Goal: Information Seeking & Learning: Find specific fact

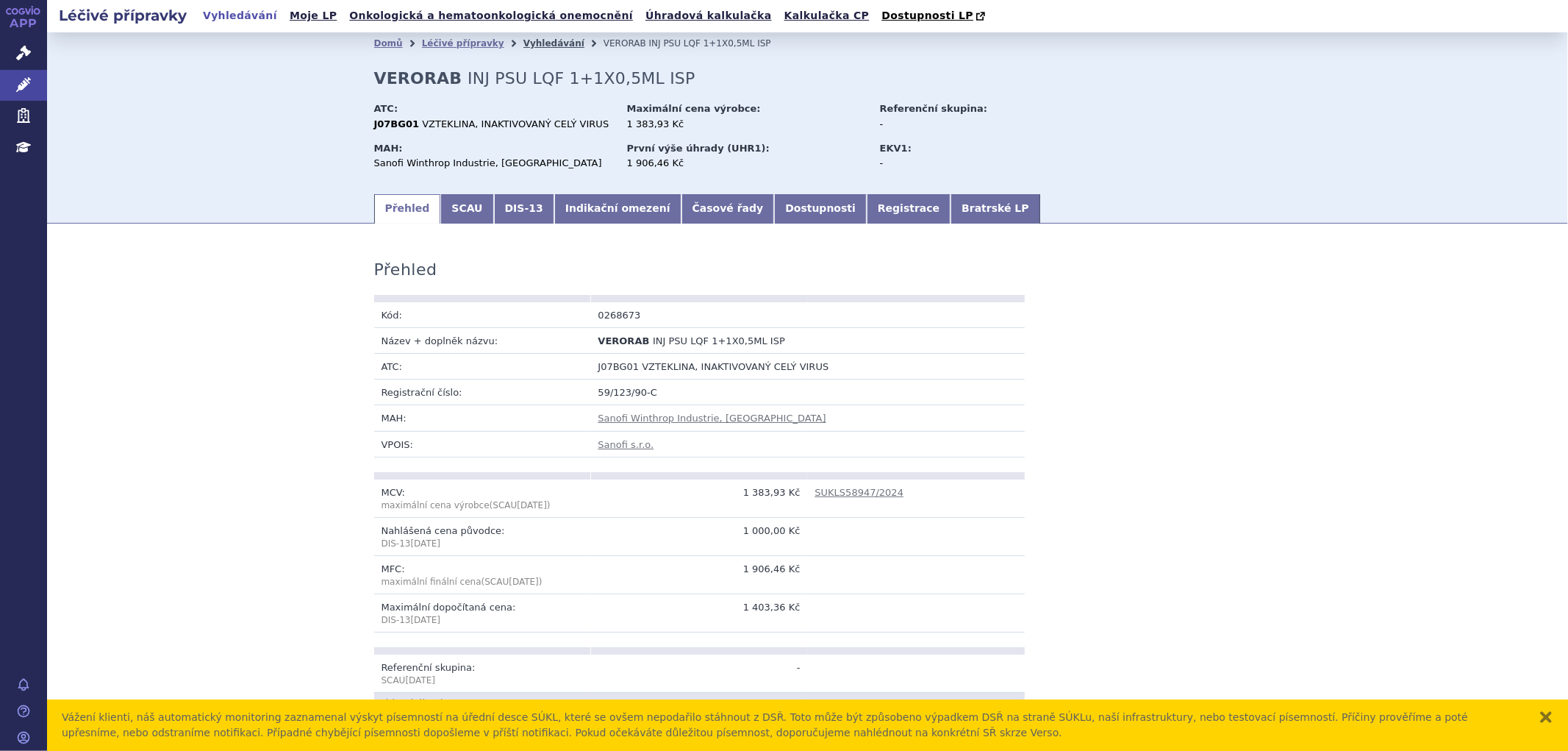
click at [524, 42] on link "Vyhledávání" at bounding box center [554, 43] width 61 height 10
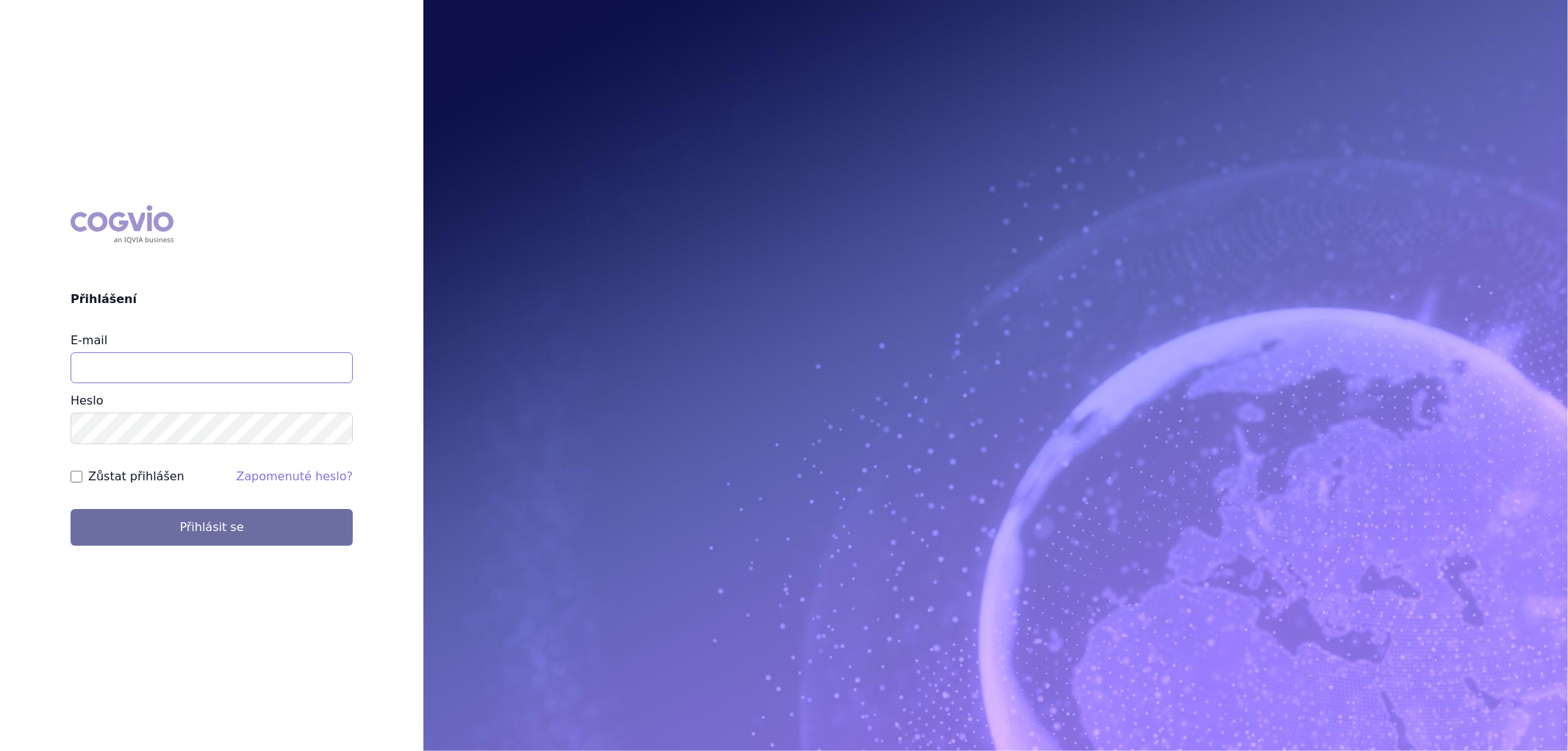
click at [170, 363] on input "E-mail" at bounding box center [212, 367] width 282 height 31
type input "karolina.vodickova@vzp.cz"
click at [71, 509] on button "Přihlásit se" at bounding box center [212, 527] width 282 height 36
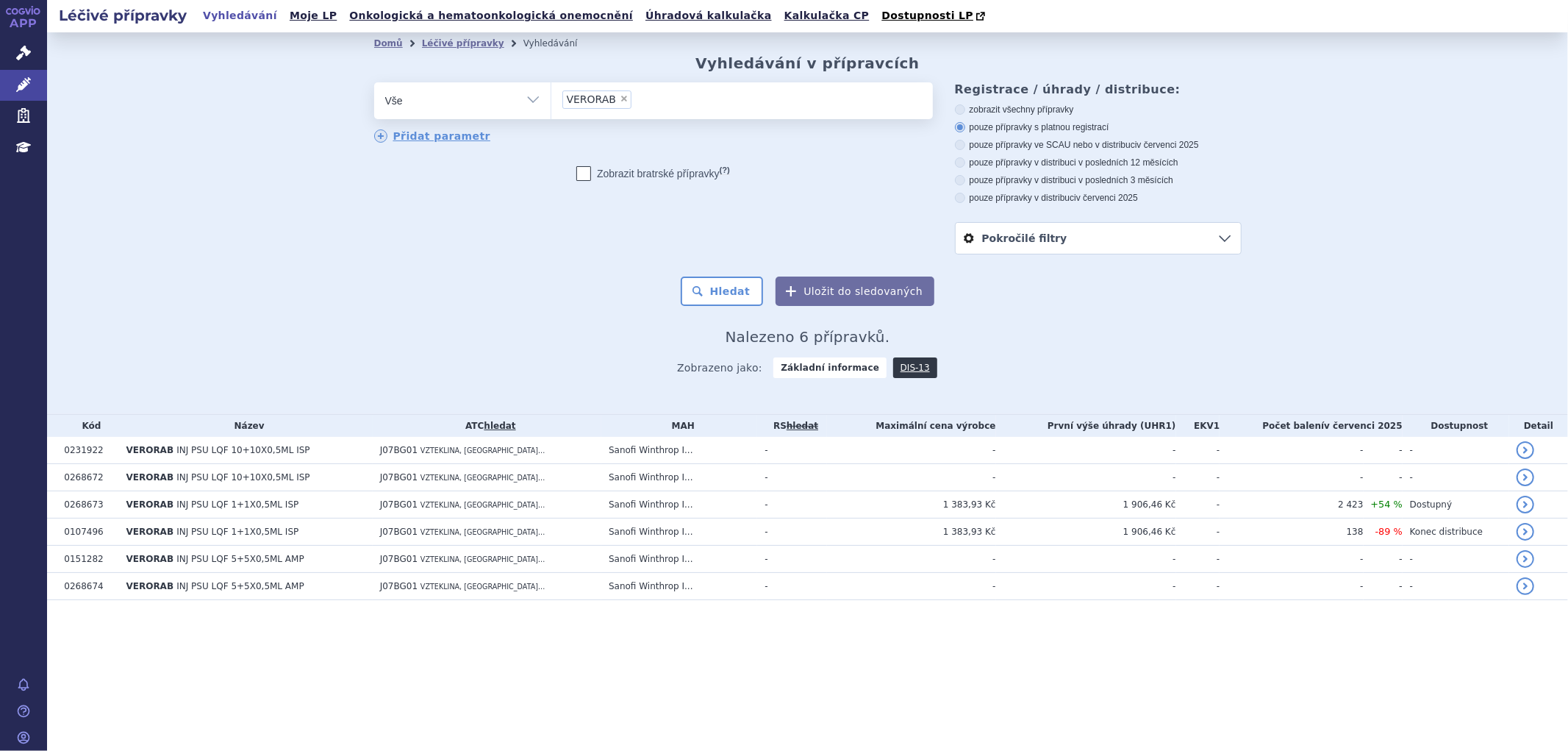
click at [621, 100] on span "×" at bounding box center [624, 98] width 9 height 9
click at [551, 100] on select "VERORAB" at bounding box center [550, 99] width 1 height 36
select select
type input "ad"
type input "adac"
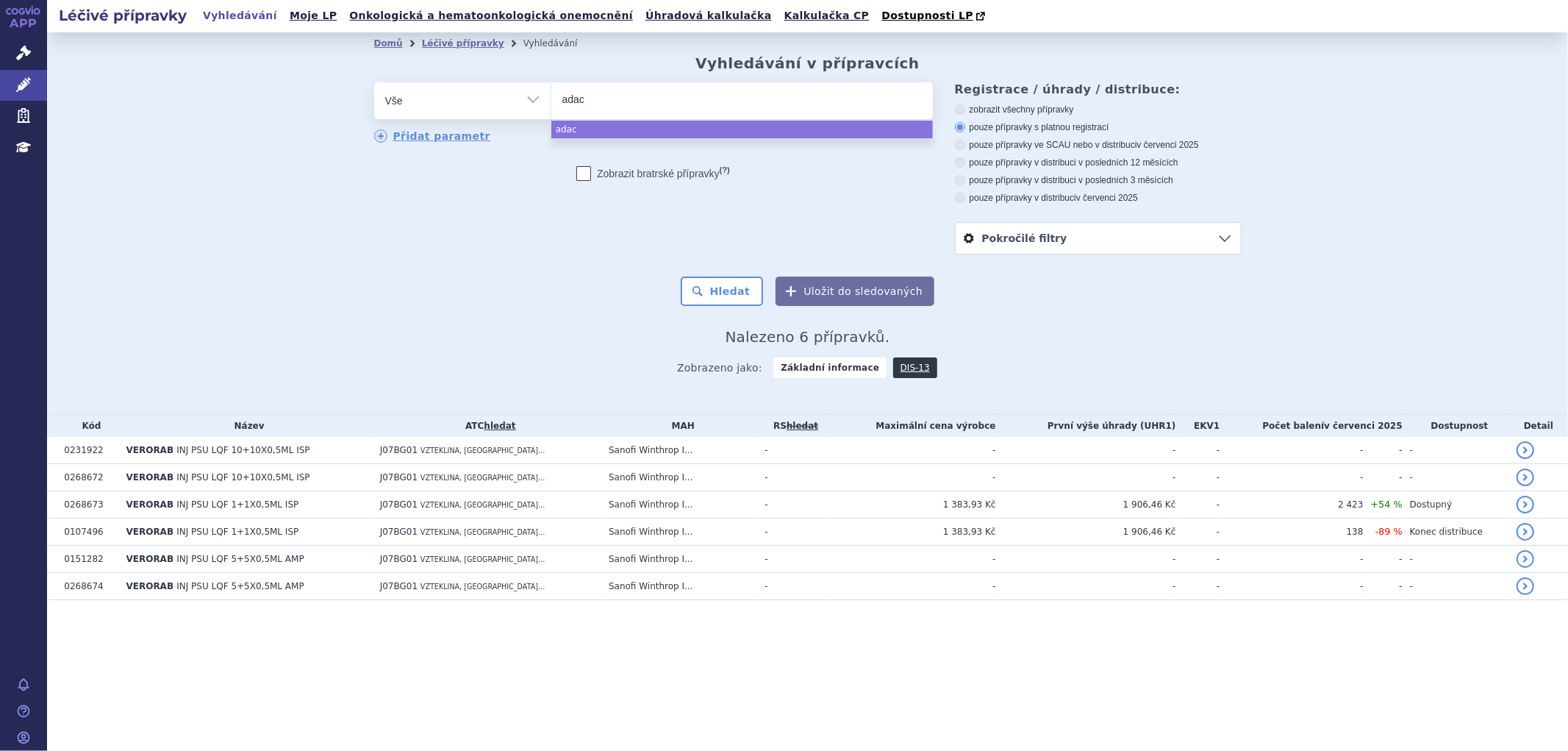
type input "adace"
type input "adacel"
select select "adacel"
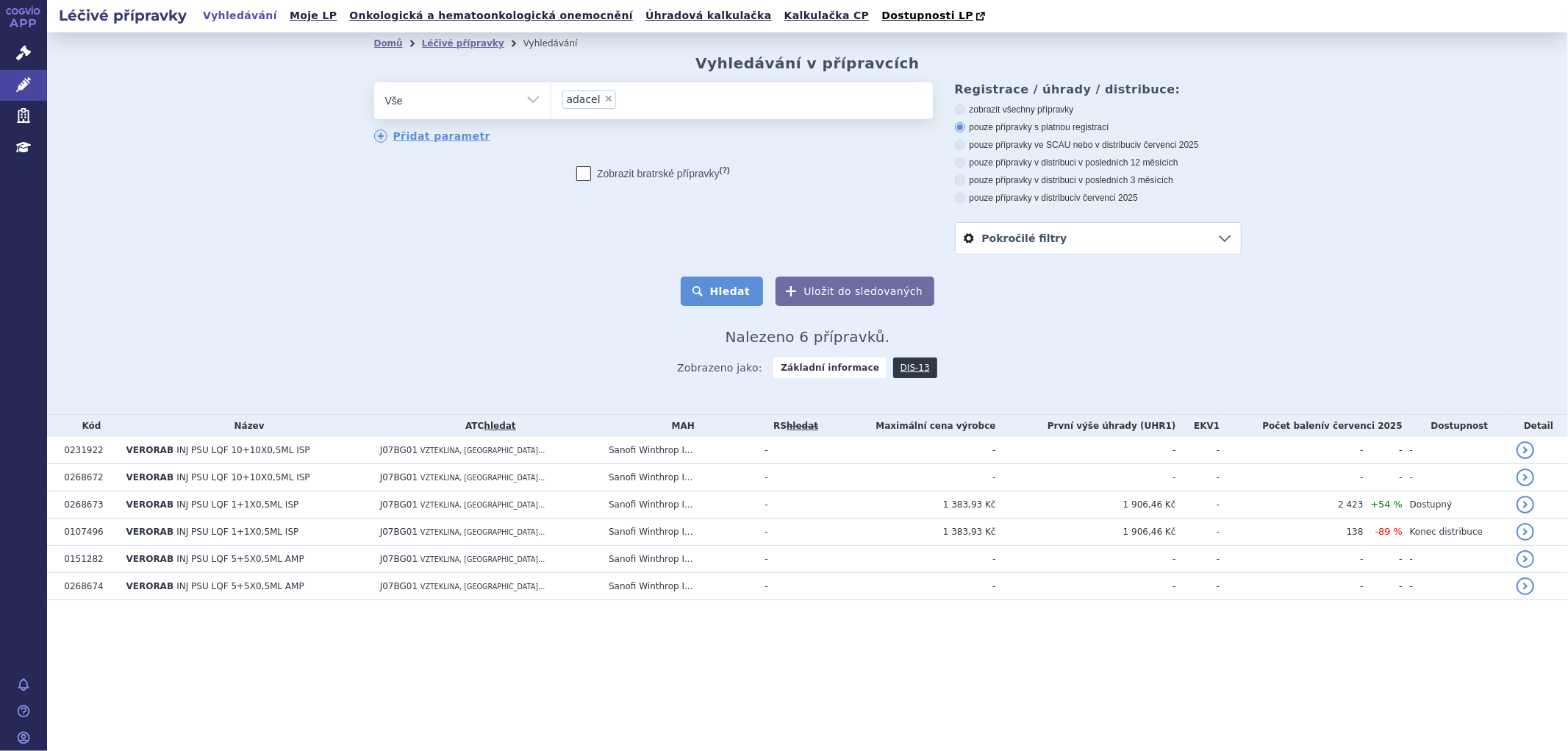
click at [733, 301] on button "Hledat" at bounding box center [722, 291] width 83 height 30
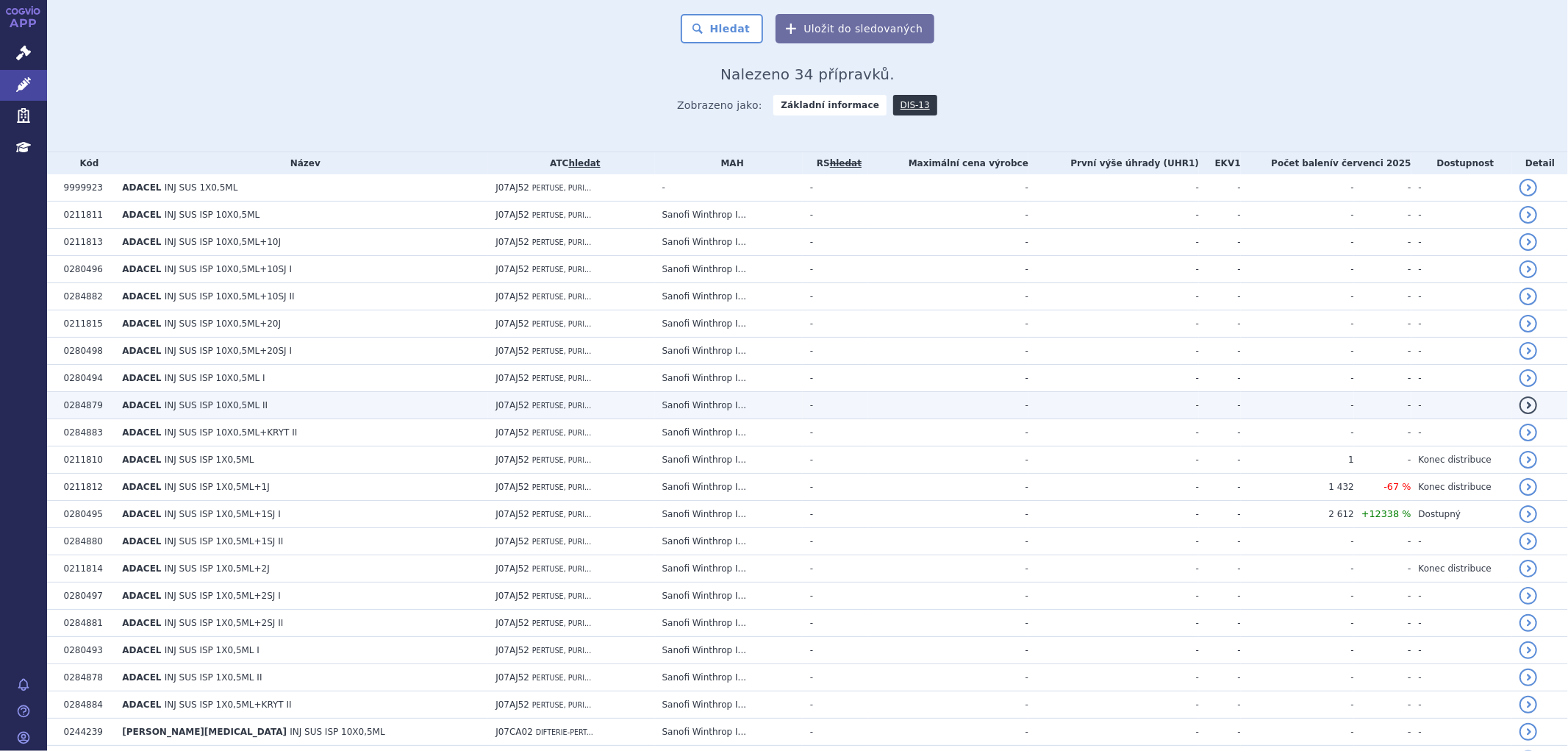
scroll to position [327, 0]
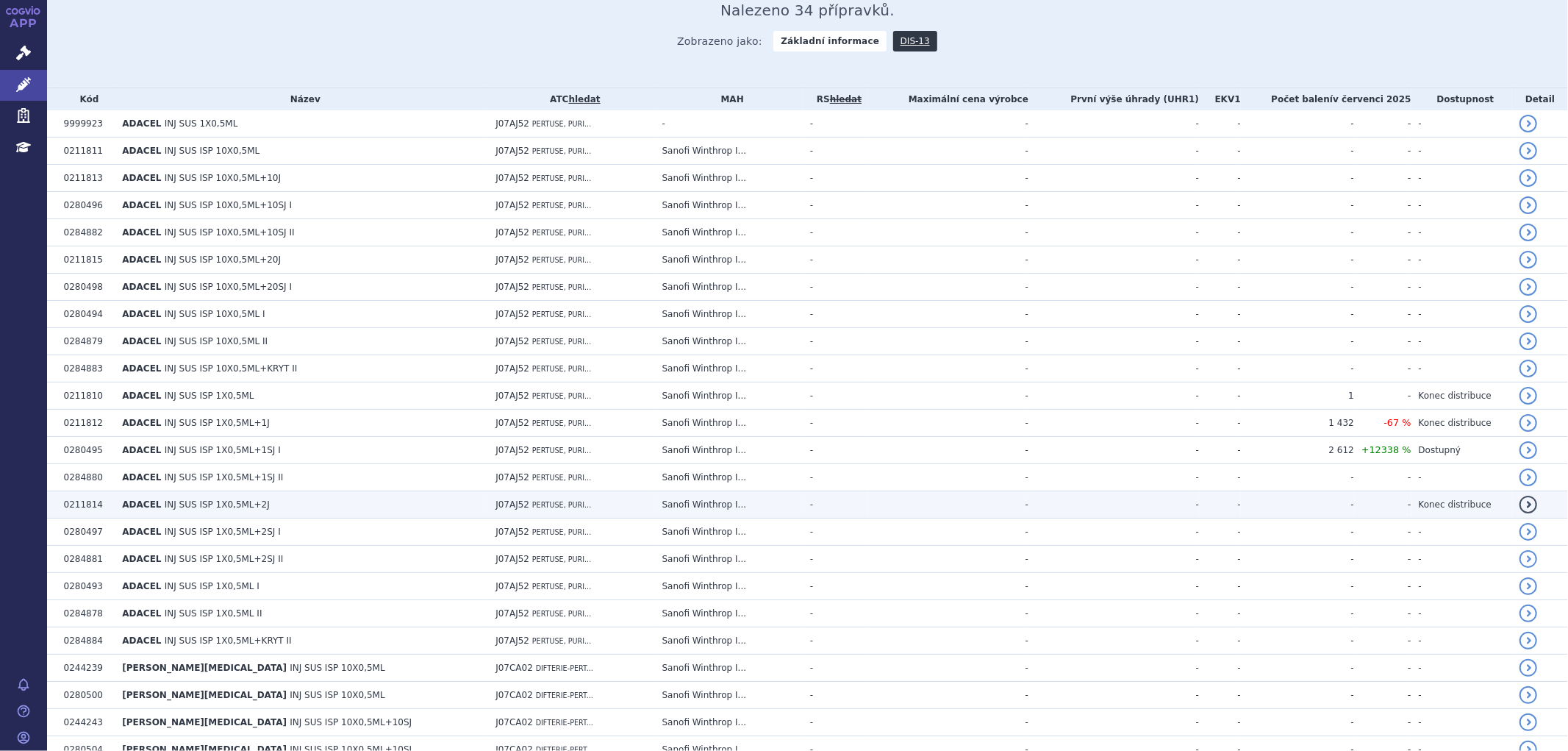
click at [164, 510] on span "INJ SUS ISP 1X0,5ML+2J" at bounding box center [217, 504] width 105 height 10
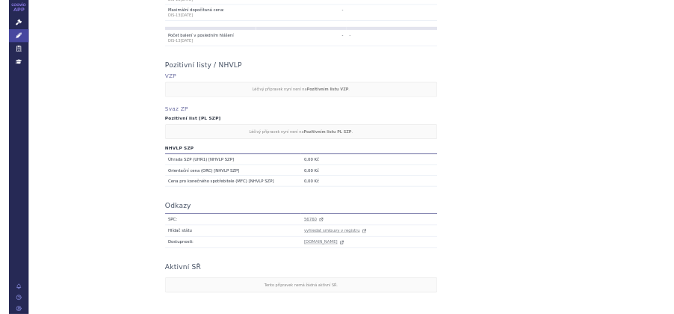
scroll to position [628, 0]
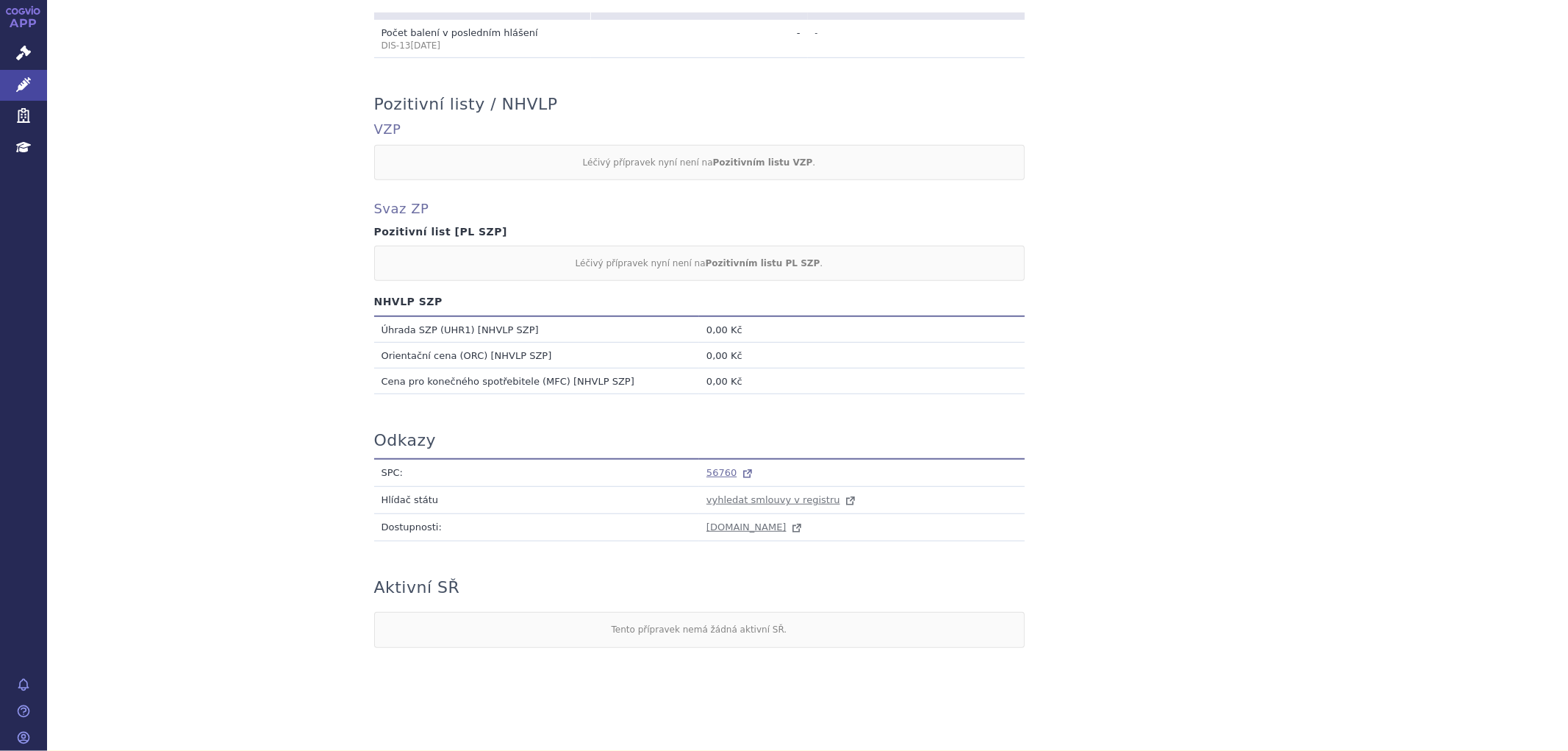
click at [721, 469] on span "56760" at bounding box center [721, 471] width 31 height 11
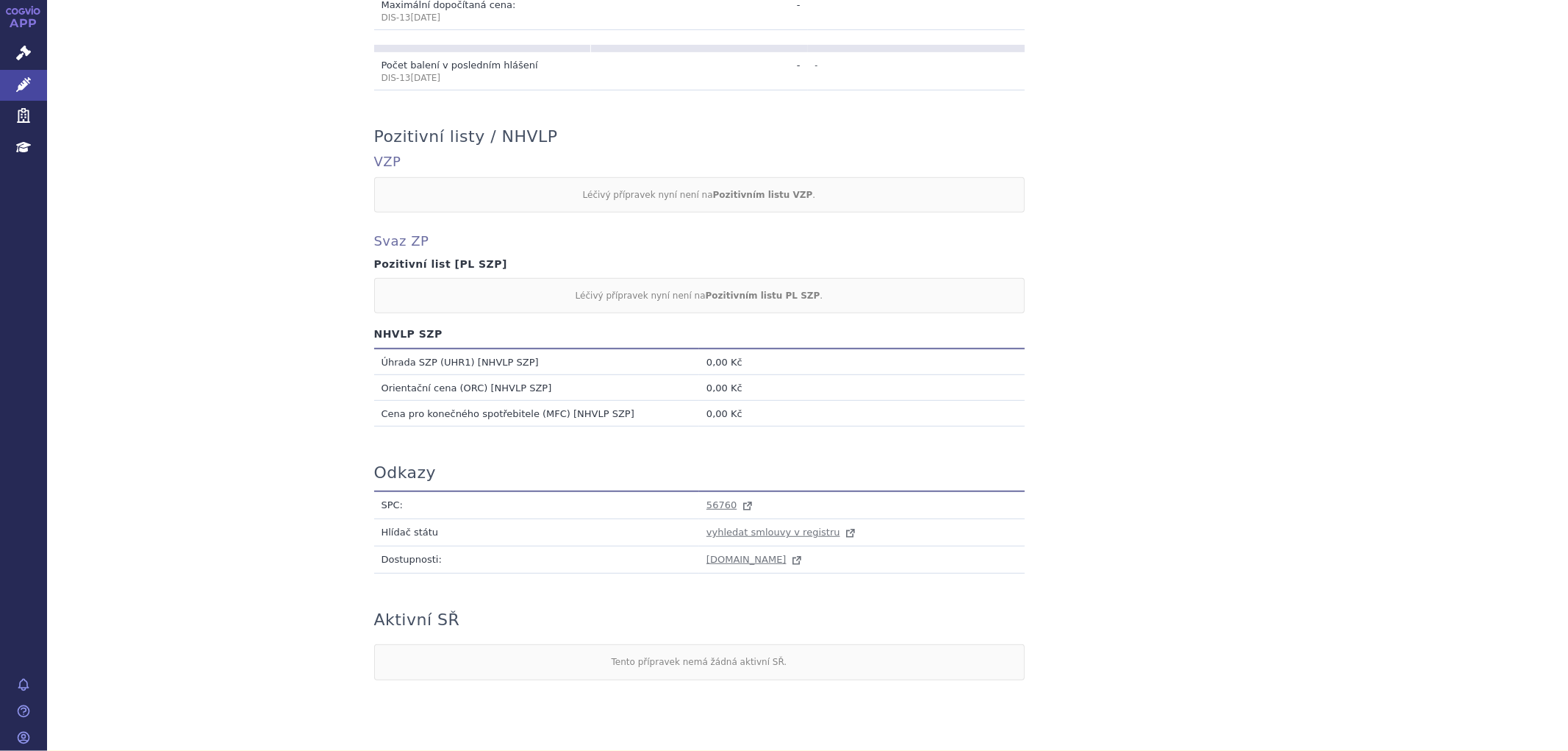
scroll to position [586, 0]
